Goal: Find specific fact: Find specific fact

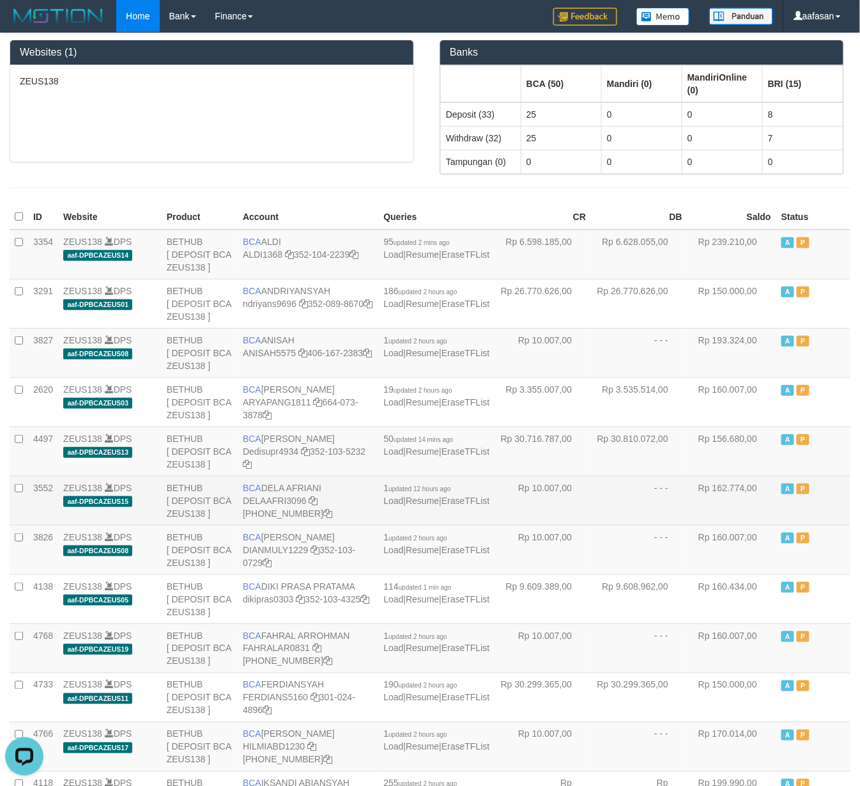
click at [504, 525] on td "Rp 10.007,00" at bounding box center [543, 500] width 97 height 49
click at [650, 510] on td "- - -" at bounding box center [639, 500] width 97 height 49
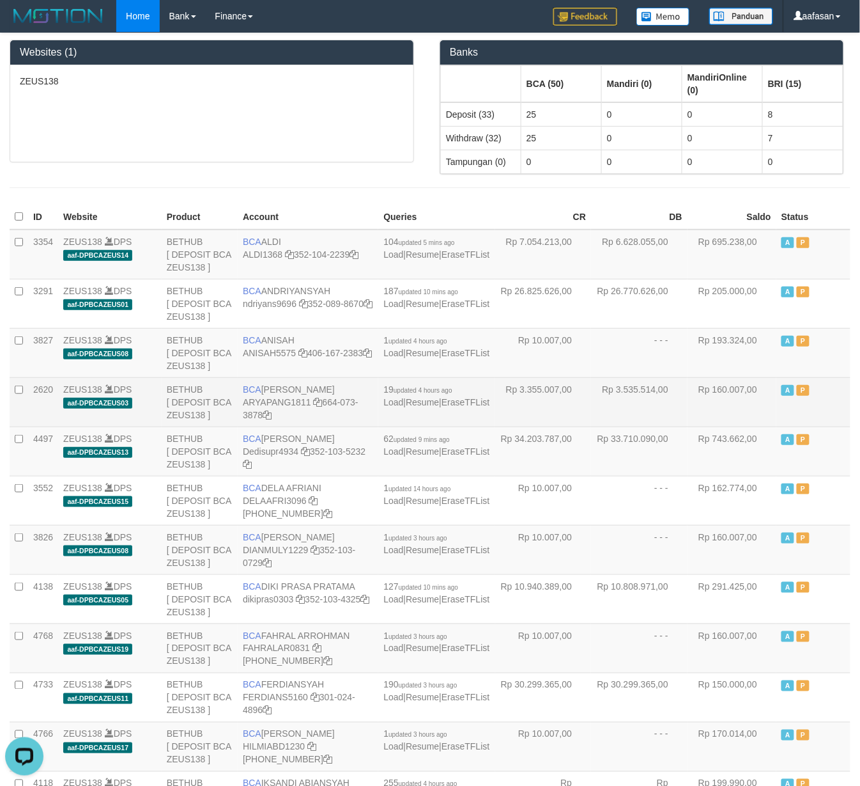
click at [483, 399] on td "19 updated 4 hours ago Load | Resume | EraseTFList" at bounding box center [436, 401] width 116 height 49
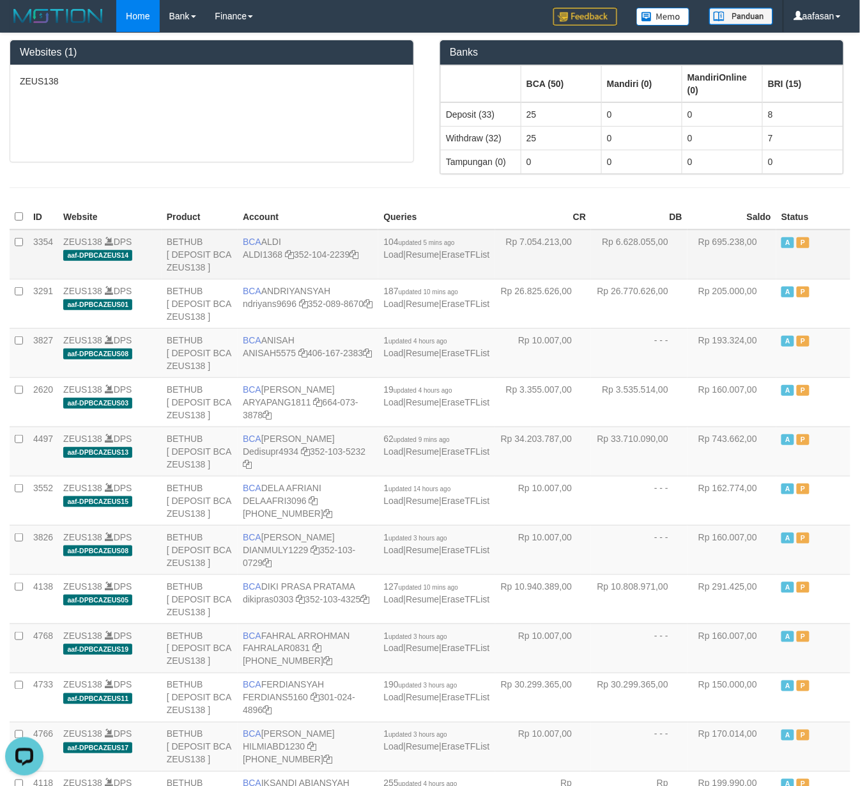
click at [274, 235] on td "BCA ALDI ALDI1368 352-104-2239" at bounding box center [308, 254] width 141 height 50
copy td "BCA ALDI"
